Goal: Transaction & Acquisition: Book appointment/travel/reservation

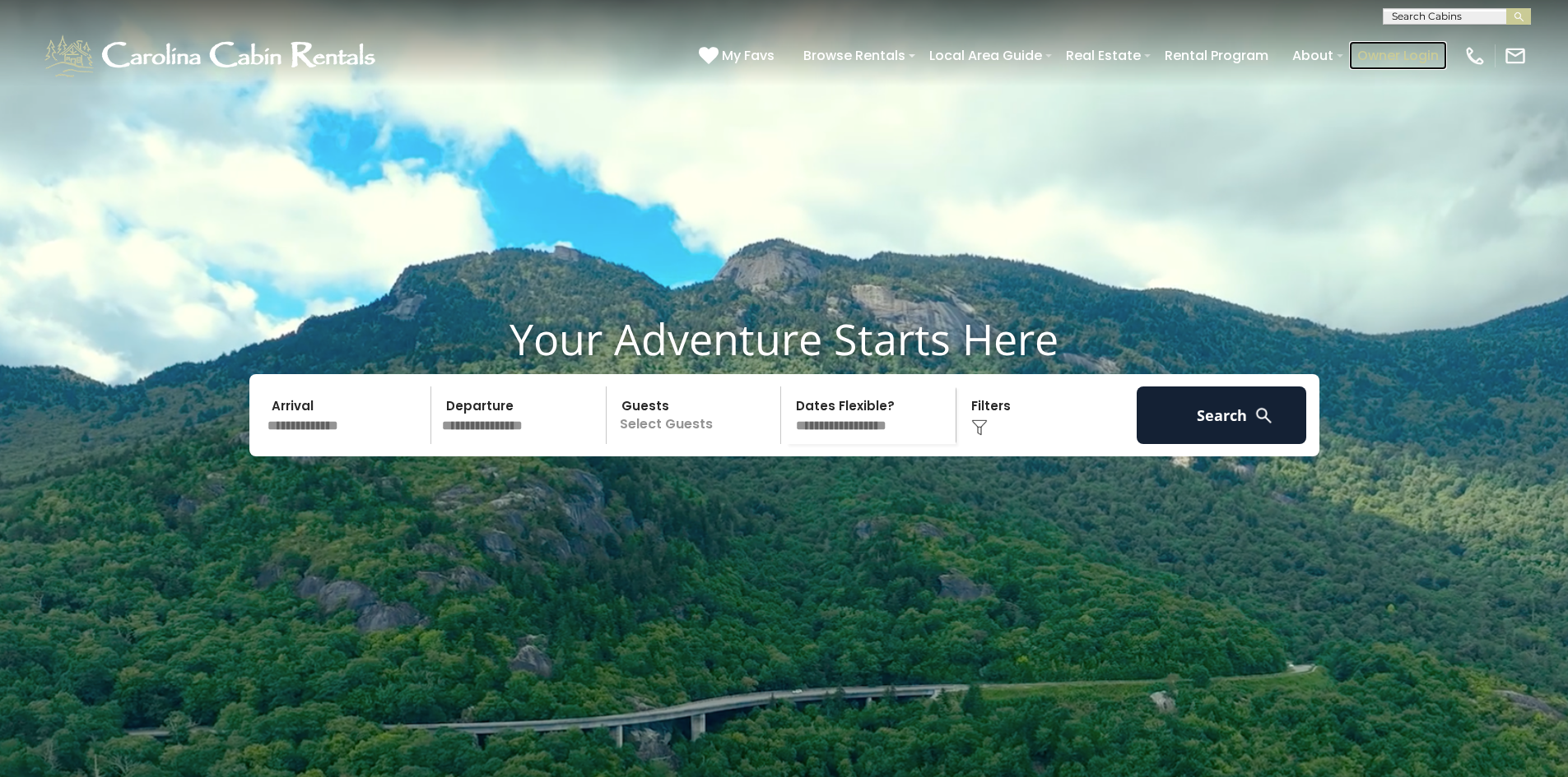
click at [1374, 53] on link "Owner Login" at bounding box center [1397, 55] width 98 height 28
click at [336, 444] on input "text" at bounding box center [347, 415] width 171 height 58
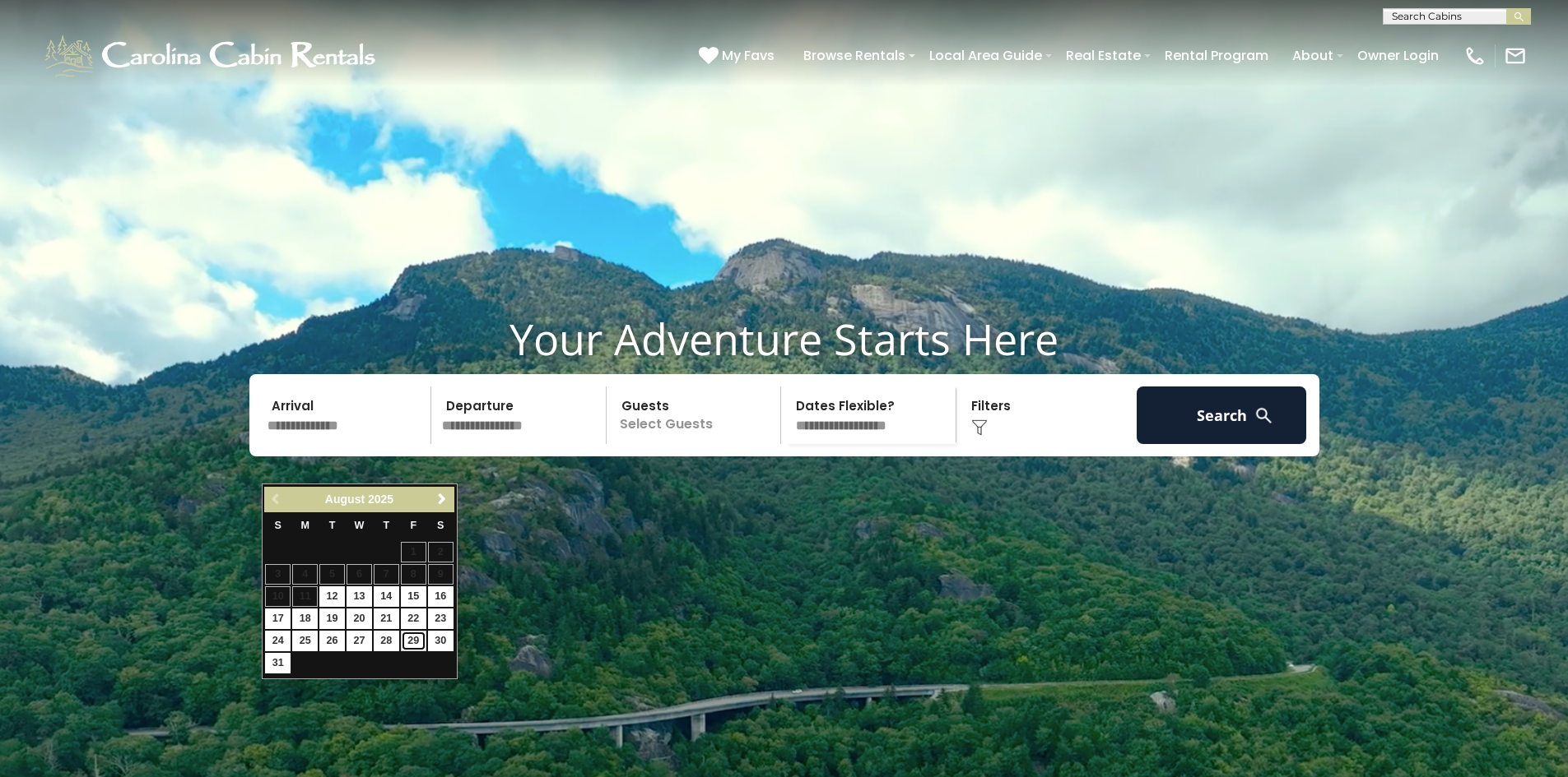
click at [409, 639] on link "29" at bounding box center [413, 641] width 25 height 21
type input "*******"
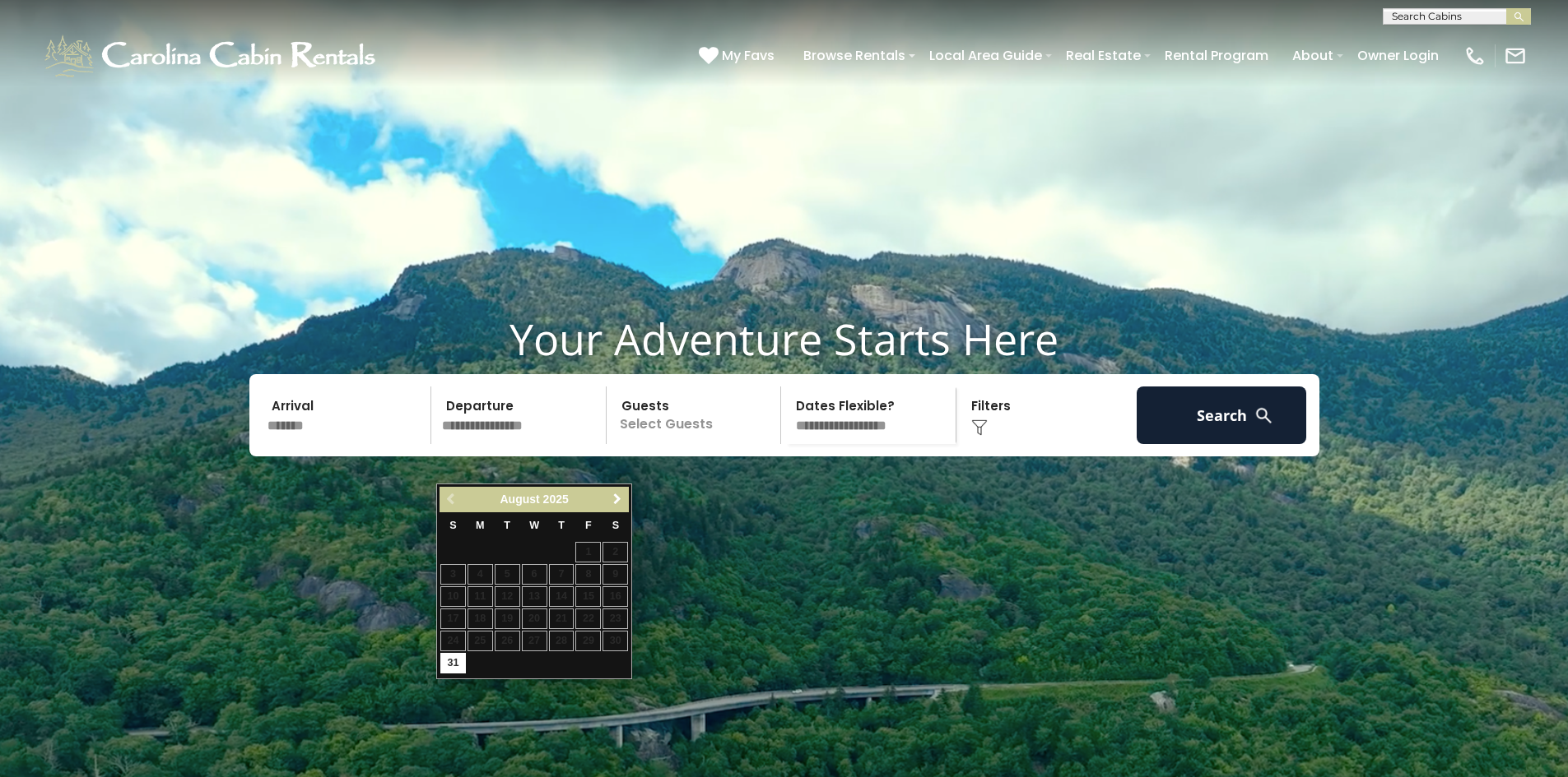
click at [618, 500] on span "Next" at bounding box center [617, 499] width 13 height 13
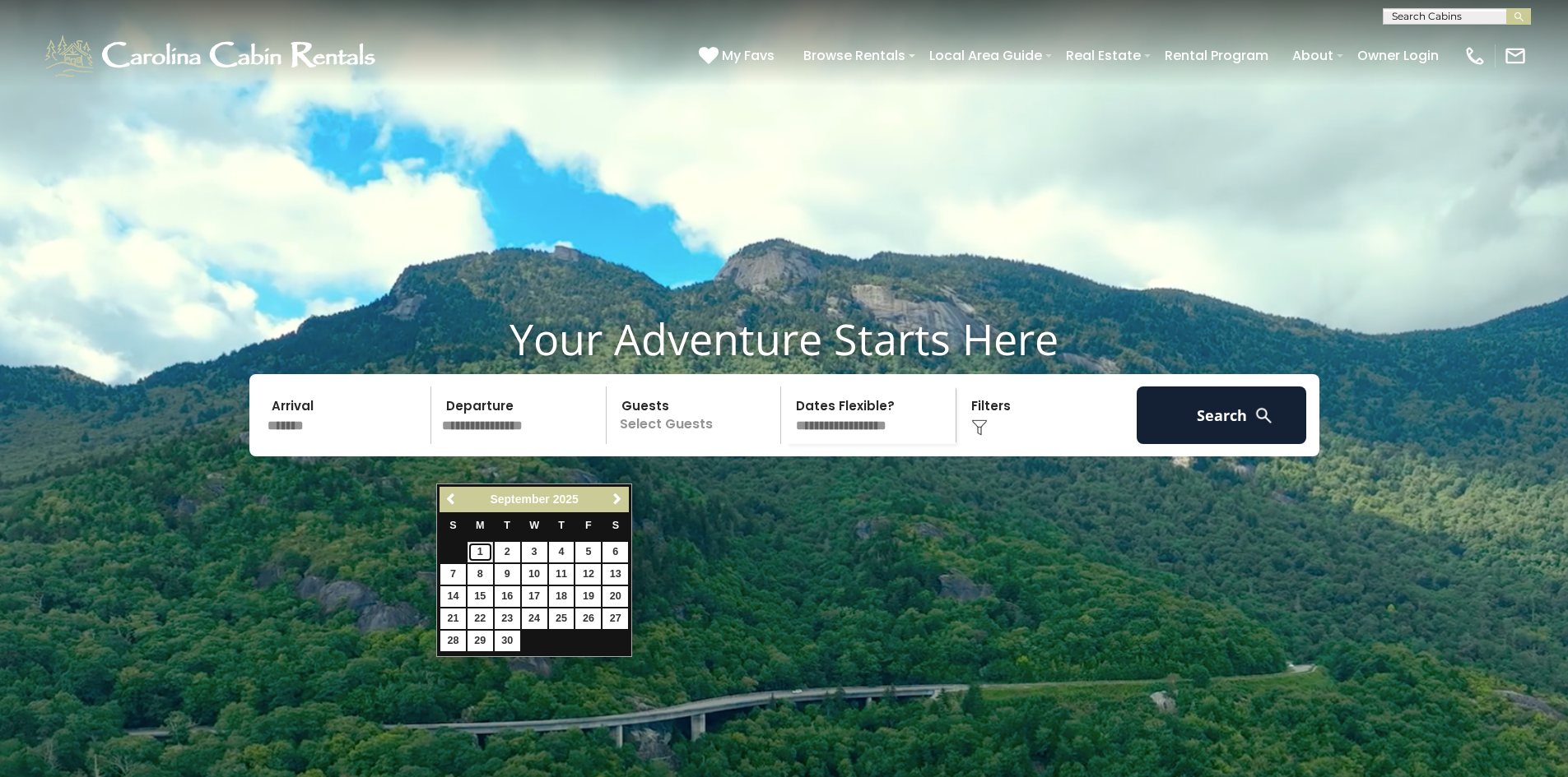
click at [482, 550] on link "1" at bounding box center [480, 552] width 25 height 21
type input "******"
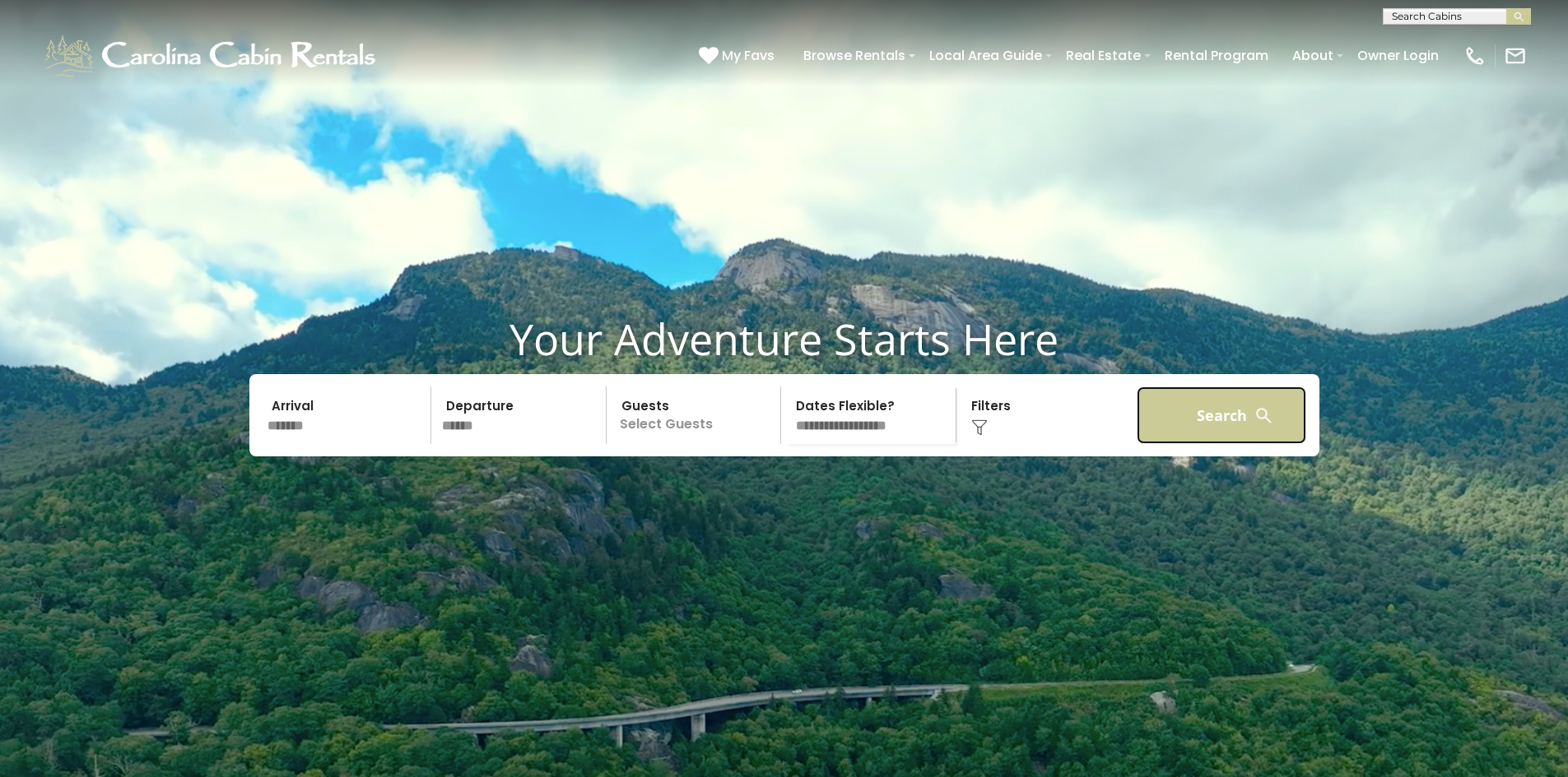
click at [1207, 444] on button "Search" at bounding box center [1222, 415] width 171 height 58
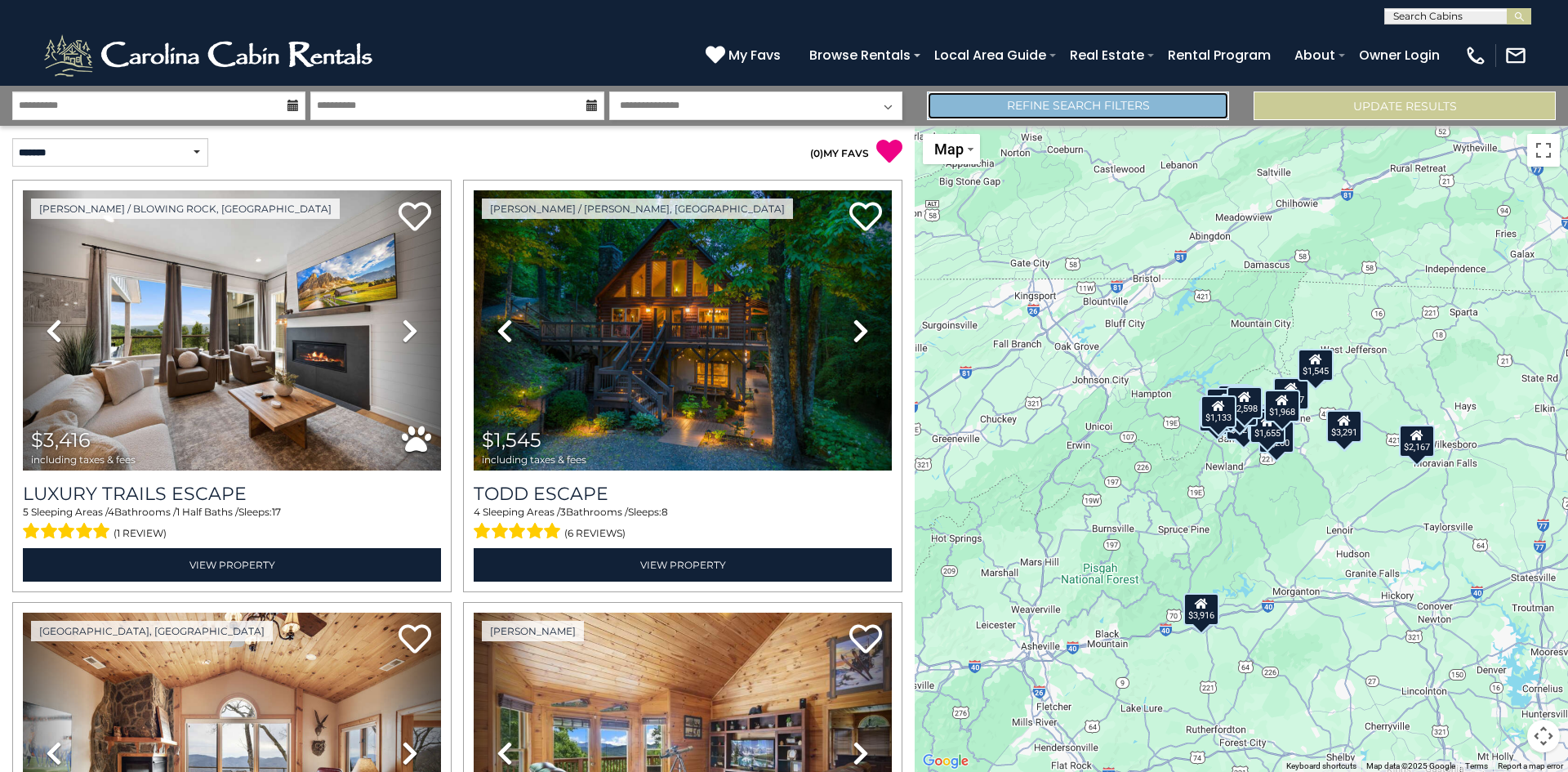
click at [1056, 106] on link "Refine Search Filters" at bounding box center [1078, 106] width 302 height 28
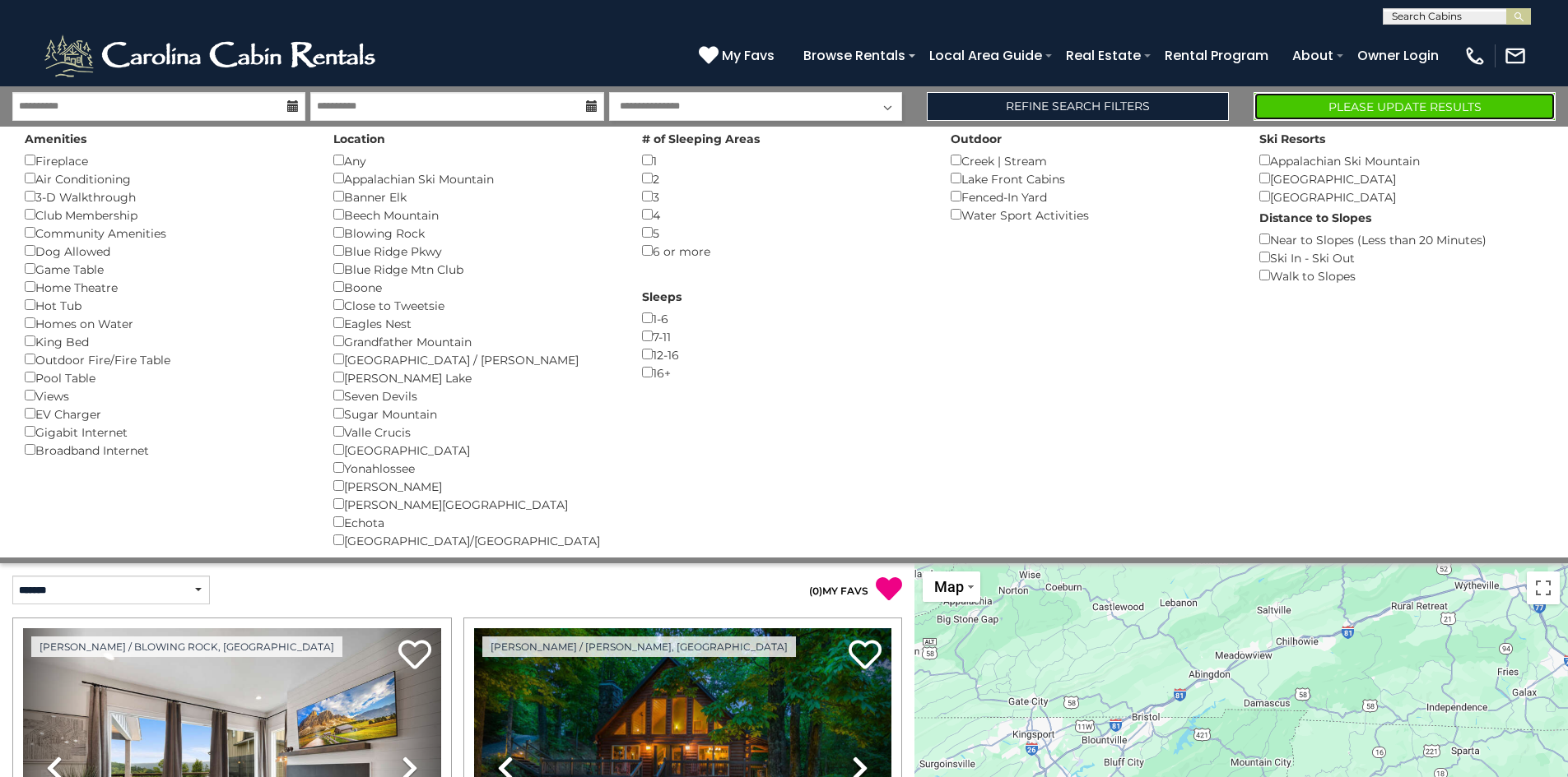
click at [1331, 105] on button "Please Update Results" at bounding box center [1404, 106] width 302 height 28
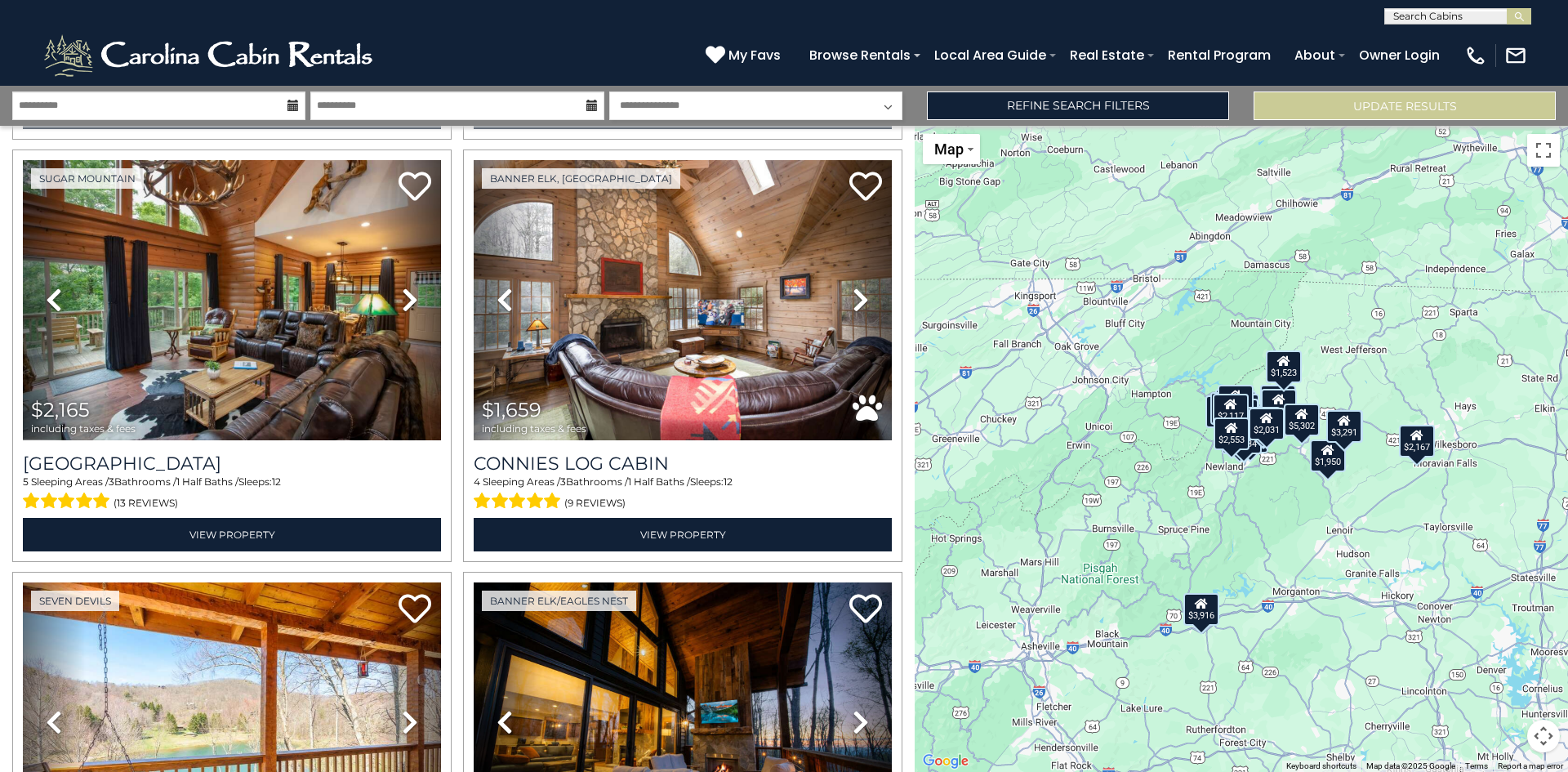
scroll to position [3380, 0]
